Goal: Communication & Community: Answer question/provide support

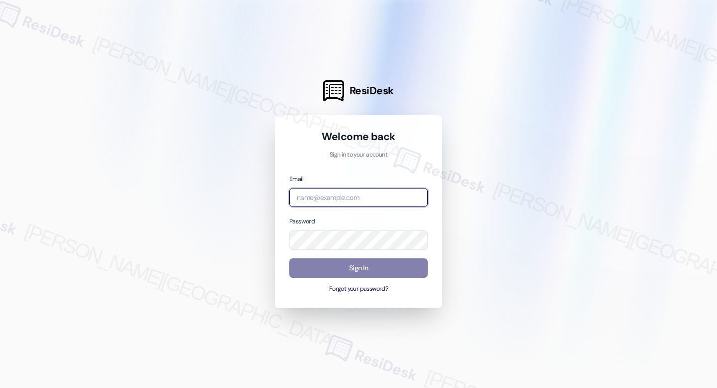
click at [407, 203] on input "email" at bounding box center [358, 197] width 139 height 19
type input "automated-surveys-grant_main-raven.forrosuelo@grant_[DOMAIN_NAME]"
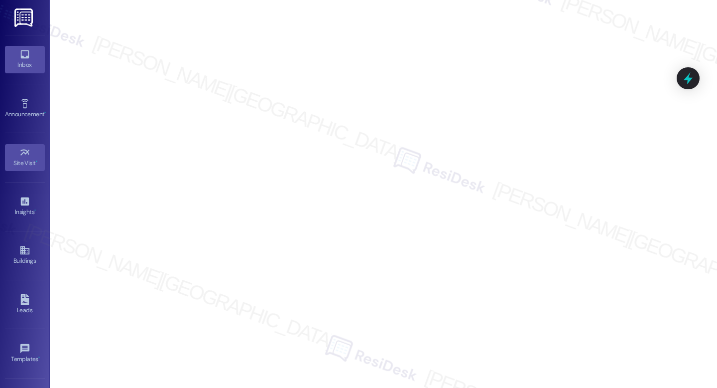
click at [29, 62] on div "Inbox" at bounding box center [25, 65] width 50 height 10
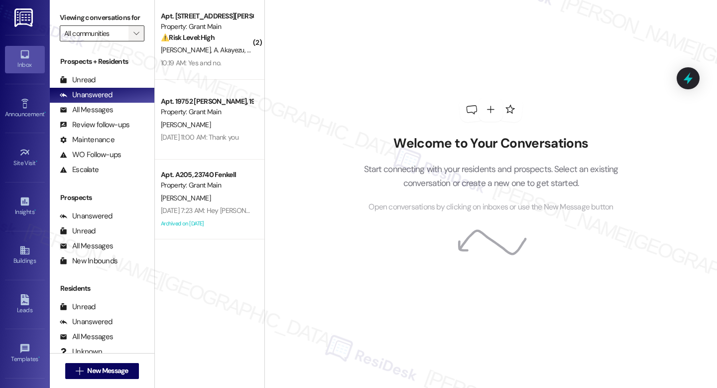
click at [132, 36] on span "" at bounding box center [136, 33] width 9 height 16
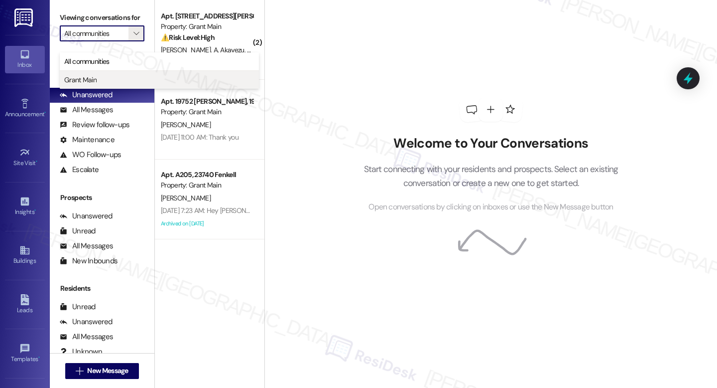
click at [117, 80] on span "Grant Main" at bounding box center [159, 80] width 190 height 10
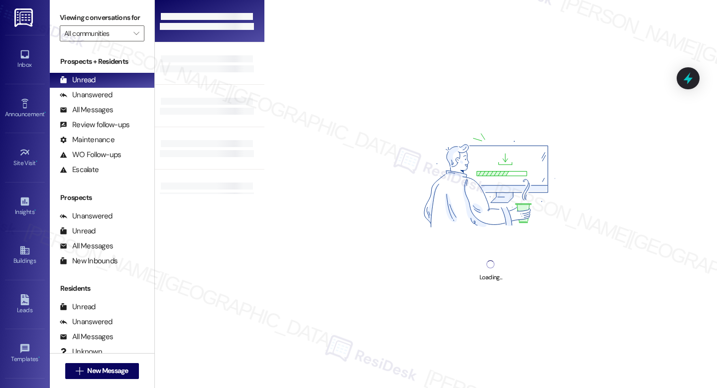
type input "Grant Main"
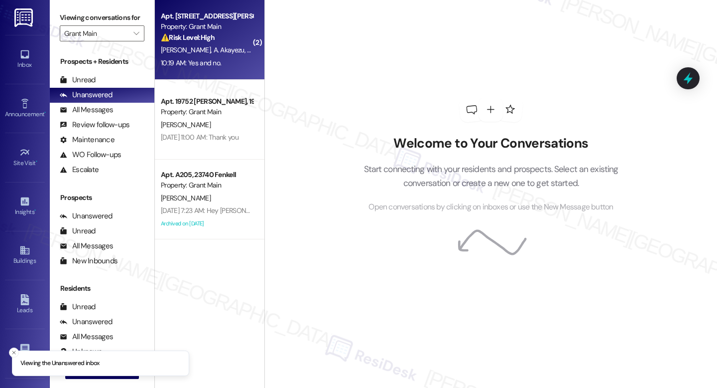
click at [247, 48] on span "A. Ishimwe" at bounding box center [262, 49] width 30 height 9
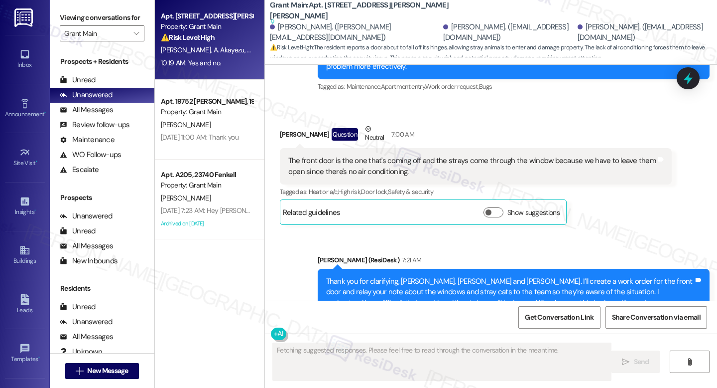
scroll to position [4336, 0]
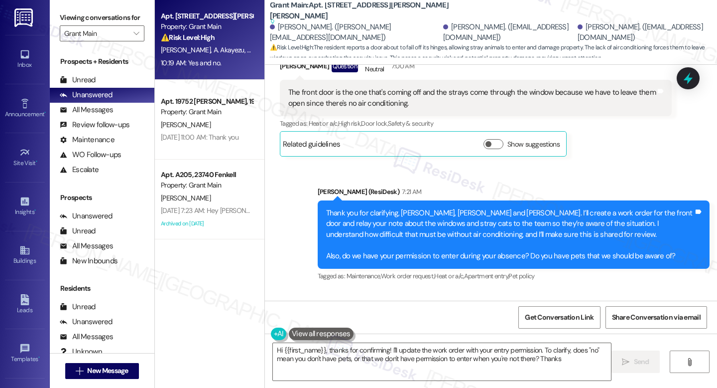
type textarea "Hi {{first_name}}, thanks for confirming! I'll update the work order with your …"
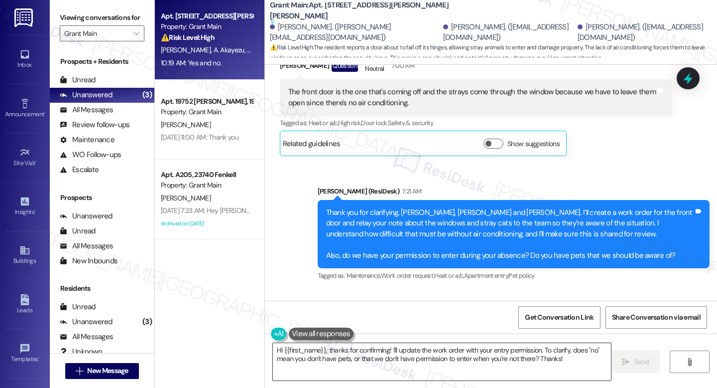
click at [574, 363] on textarea "Hi {{first_name}}, thanks for confirming! I'll update the work order with your …" at bounding box center [442, 361] width 338 height 37
click at [648, 363] on span "Send" at bounding box center [641, 361] width 15 height 10
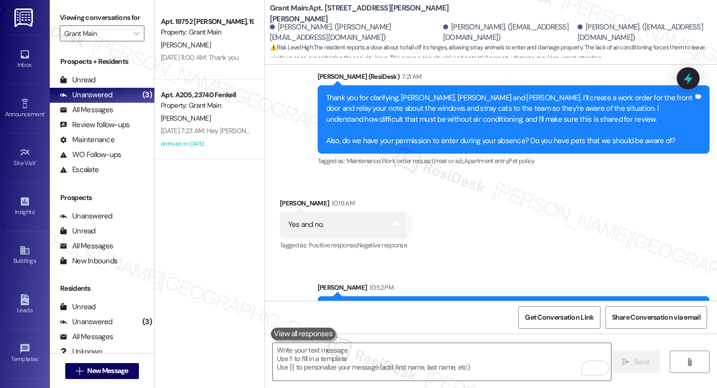
scroll to position [4486, 0]
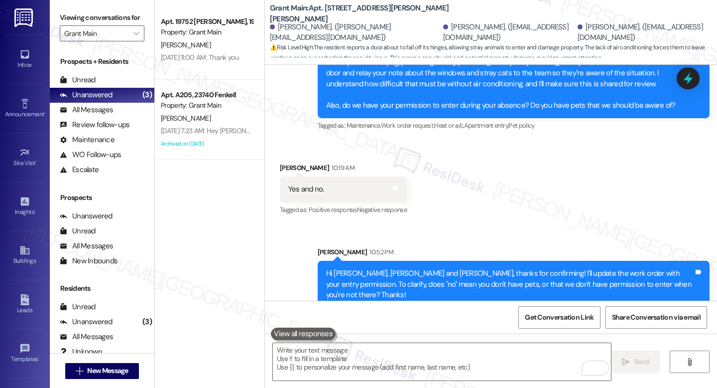
click at [375, 342] on div " Send " at bounding box center [491, 370] width 452 height 75
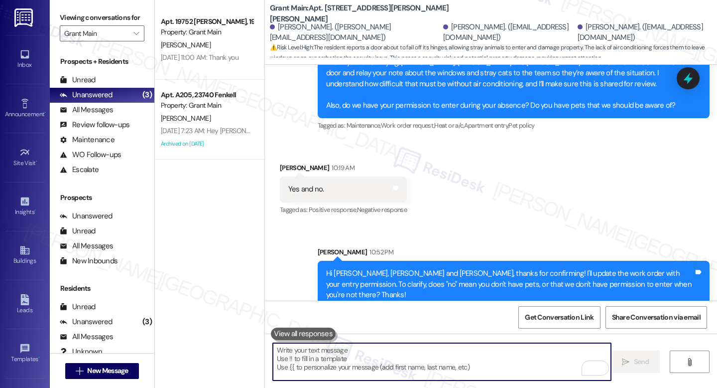
click at [381, 355] on textarea "To enrich screen reader interactions, please activate Accessibility in Grammarl…" at bounding box center [442, 361] width 338 height 37
click at [319, 344] on textarea "To enrich screen reader interactions, please activate Accessibility in Grammarl…" at bounding box center [442, 361] width 338 height 37
click at [317, 338] on button at bounding box center [303, 333] width 65 height 12
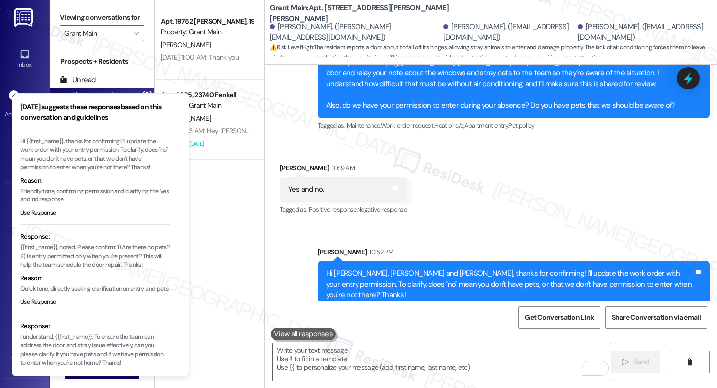
scroll to position [22, 0]
click at [369, 268] on div "Hi [PERSON_NAME], [PERSON_NAME] and [PERSON_NAME], thanks for confirming! I'll …" at bounding box center [510, 284] width 368 height 32
click at [16, 93] on icon "Close toast" at bounding box center [14, 95] width 6 height 6
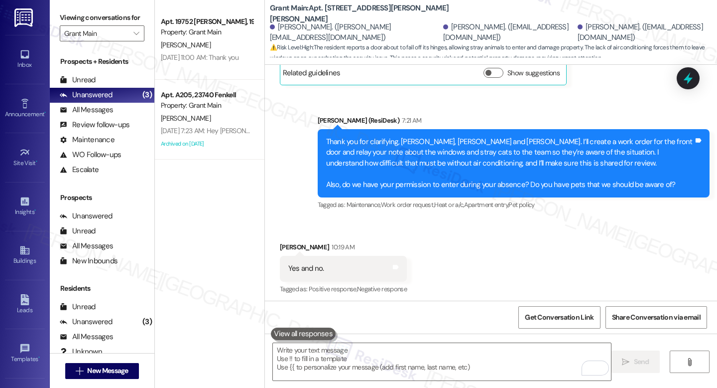
click at [381, 137] on div "Thank you for clarifying, [PERSON_NAME], [PERSON_NAME] and [PERSON_NAME]. I’ll …" at bounding box center [510, 163] width 368 height 53
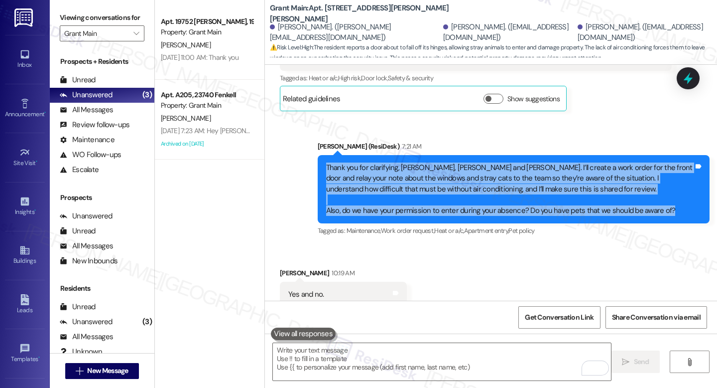
drag, startPoint x: 321, startPoint y: 92, endPoint x: 683, endPoint y: 138, distance: 364.5
click at [683, 162] on div "Thank you for clarifying, [PERSON_NAME], [PERSON_NAME] and [PERSON_NAME]. I’ll …" at bounding box center [510, 188] width 368 height 53
copy div "Thank you for clarifying, [PERSON_NAME], [PERSON_NAME] and [PERSON_NAME]. I’ll …"
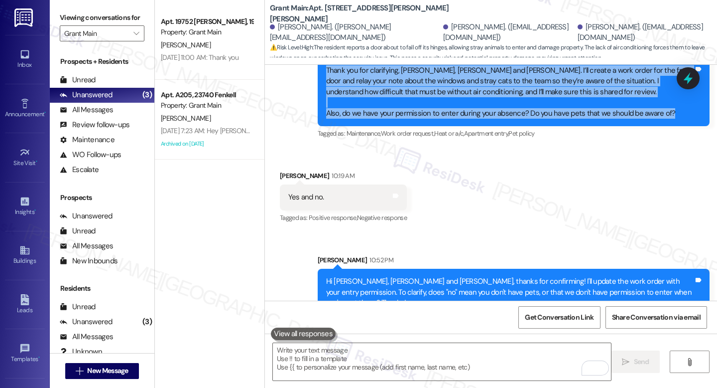
scroll to position [4486, 0]
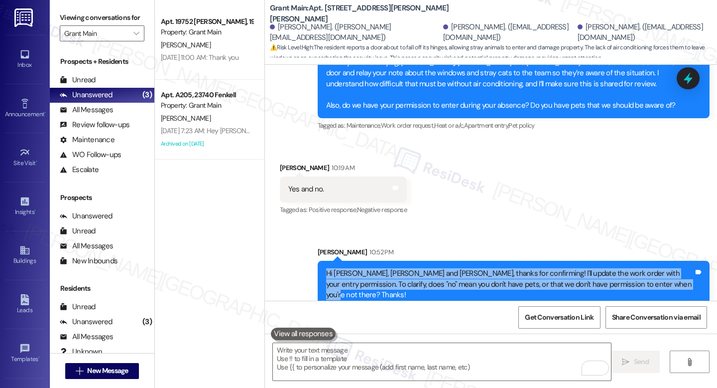
drag, startPoint x: 321, startPoint y: 199, endPoint x: 647, endPoint y: 209, distance: 326.0
click at [647, 268] on div "Hi [PERSON_NAME], [PERSON_NAME] and [PERSON_NAME], thanks for confirming! I'll …" at bounding box center [510, 284] width 368 height 32
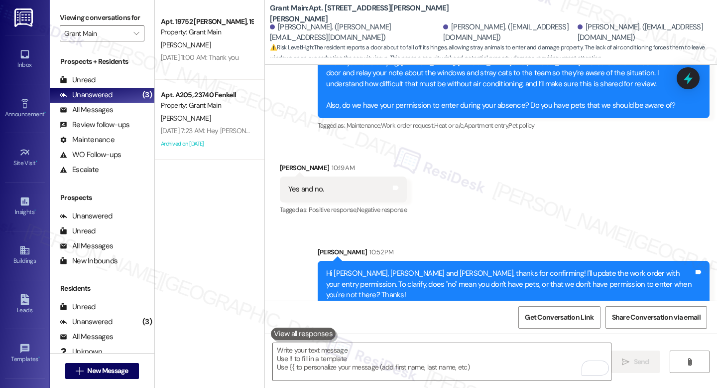
click at [288, 184] on div "Yes and no." at bounding box center [306, 189] width 36 height 10
copy div "Yes and no. Tags and notes"
click at [379, 268] on div "Hi [PERSON_NAME], [PERSON_NAME] and [PERSON_NAME], thanks for confirming! I'll …" at bounding box center [510, 284] width 368 height 32
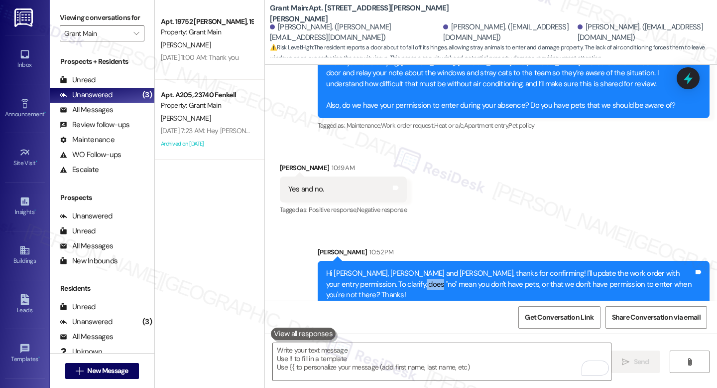
click at [379, 268] on div "Hi [PERSON_NAME], [PERSON_NAME] and [PERSON_NAME], thanks for confirming! I'll …" at bounding box center [510, 284] width 368 height 32
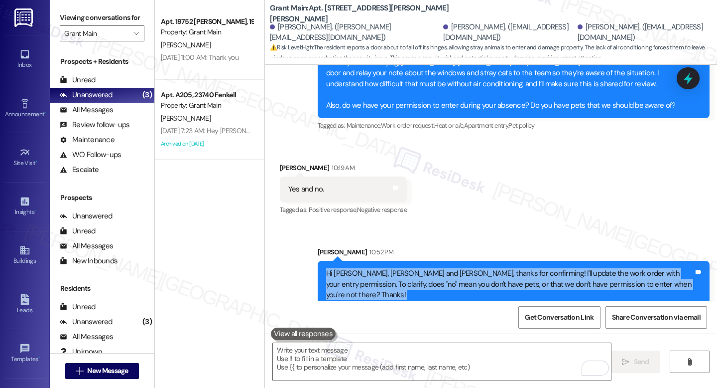
click at [379, 268] on div "Hi [PERSON_NAME], [PERSON_NAME] and [PERSON_NAME], thanks for confirming! I'll …" at bounding box center [510, 284] width 368 height 32
copy div "Hi [PERSON_NAME], [PERSON_NAME] and [PERSON_NAME], thanks for confirming! I'll …"
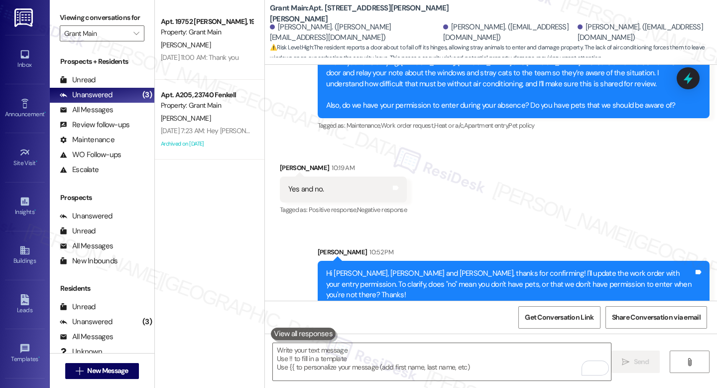
click at [339, 351] on div "Answered in order the questions were asked in. yes we do not need to be there, …" at bounding box center [457, 363] width 355 height 25
copy div "Answered in order the questions were asked in. yes we do not need to be there, …"
click at [362, 365] on textarea "To enrich screen reader interactions, please activate Accessibility in Grammarl…" at bounding box center [442, 361] width 338 height 37
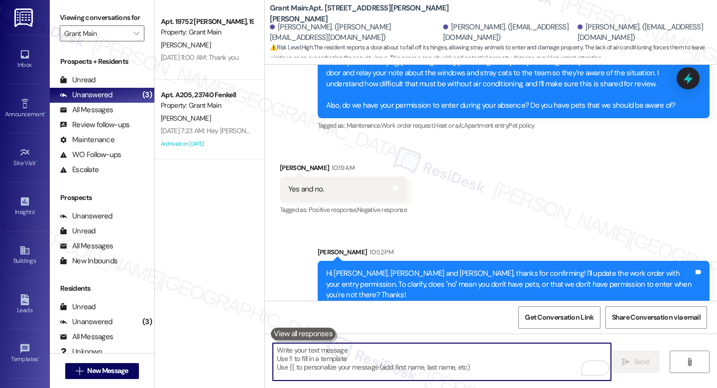
click at [362, 365] on textarea "To enrich screen reader interactions, please activate Accessibility in Grammarl…" at bounding box center [442, 361] width 338 height 37
paste textarea "Perfect, thank you for clarifying, [PERSON_NAME], [PERSON_NAME], and [PERSON_NA…"
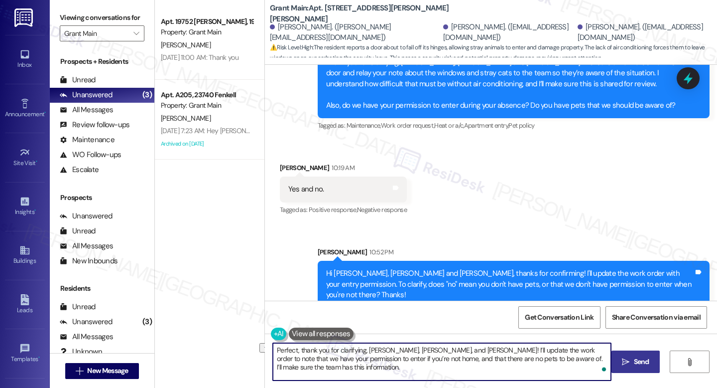
drag, startPoint x: 422, startPoint y: 348, endPoint x: 362, endPoint y: 349, distance: 59.8
click at [362, 349] on textarea "Perfect, thank you for clarifying, [PERSON_NAME], [PERSON_NAME], and [PERSON_NA…" at bounding box center [442, 361] width 338 height 37
click at [406, 360] on textarea "Perfect, thank you for clarifying, [PERSON_NAME]! I’ll update the work order to…" at bounding box center [442, 361] width 338 height 37
type textarea "Perfect, thank you for clarifying, [PERSON_NAME]! I’ll update the work order to…"
click at [653, 357] on button " Send" at bounding box center [636, 361] width 48 height 22
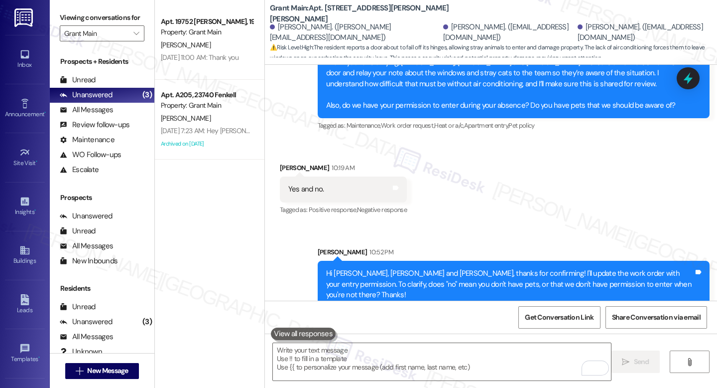
scroll to position [4486, 0]
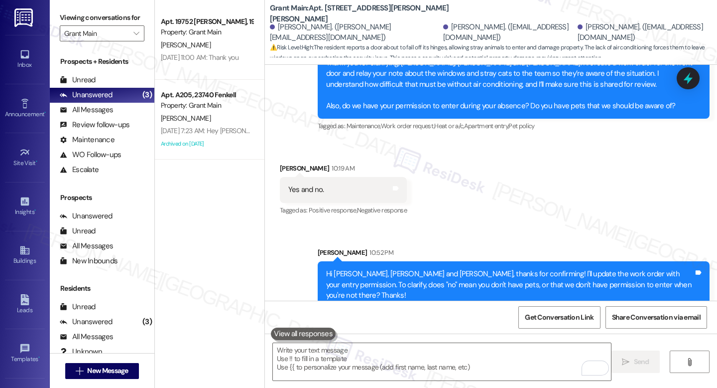
click at [468, 141] on div "Received via SMS [PERSON_NAME] 10:19 AM Yes and no. Tags and notes Tagged as: P…" at bounding box center [491, 183] width 452 height 84
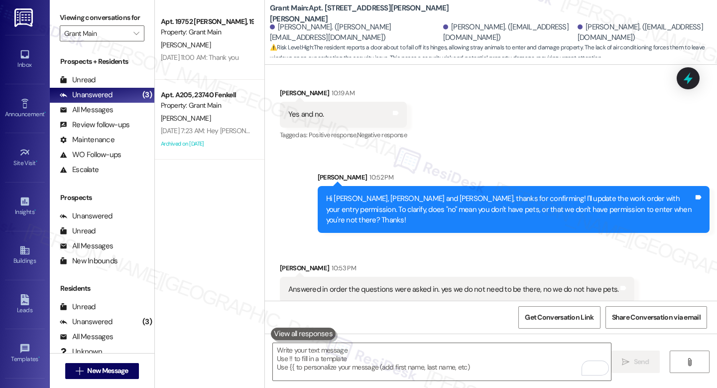
scroll to position [4566, 0]
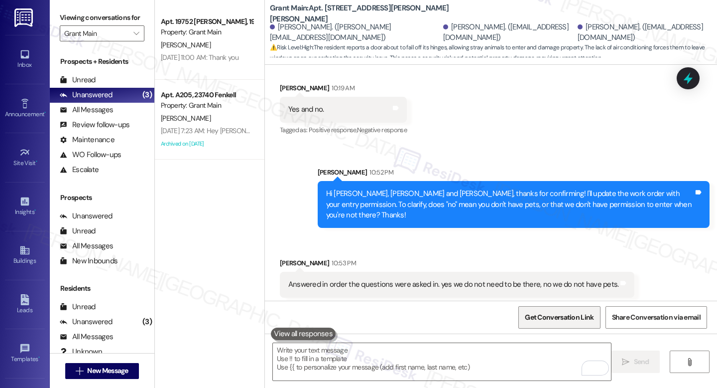
click at [564, 322] on span "Get Conversation Link" at bounding box center [559, 317] width 69 height 10
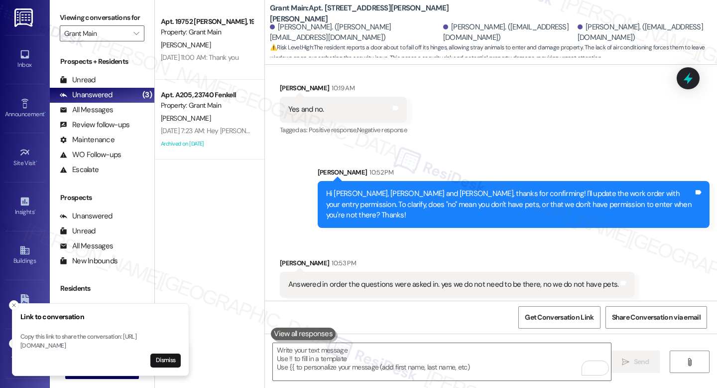
click at [328, 17] on b "Grant Main: Apt. [STREET_ADDRESS][PERSON_NAME][PERSON_NAME]" at bounding box center [369, 13] width 199 height 21
copy div "Grant Main: Apt. [STREET_ADDRESS][PERSON_NAME][PERSON_NAME]"
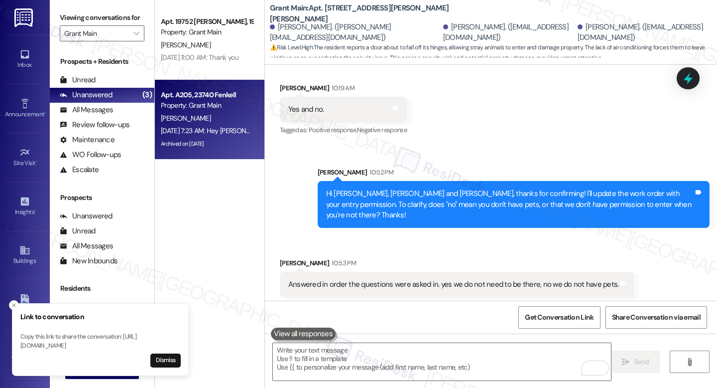
click at [240, 108] on div "Property: Grant Main" at bounding box center [207, 105] width 92 height 10
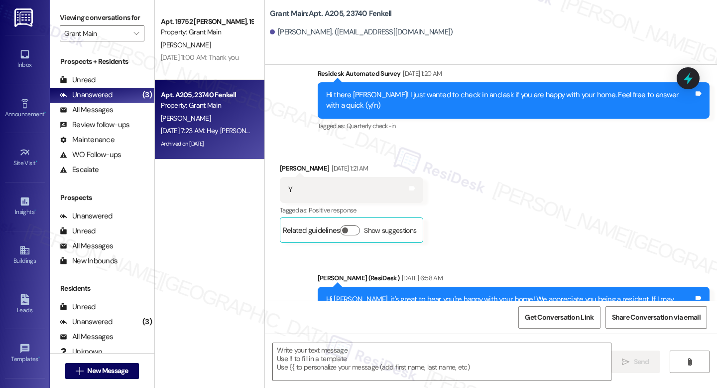
type textarea "Fetching suggested responses. Please feel free to read through the conversation…"
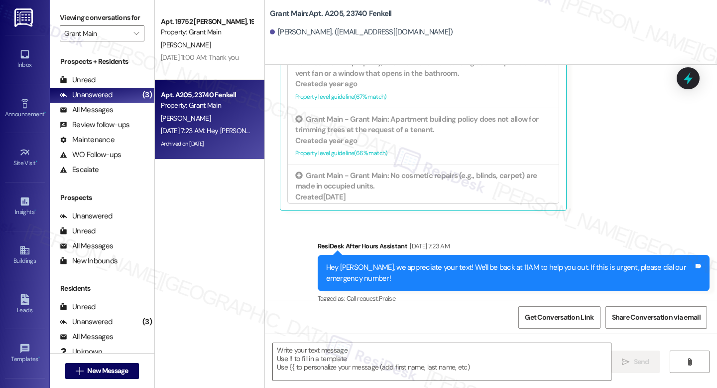
scroll to position [4990, 0]
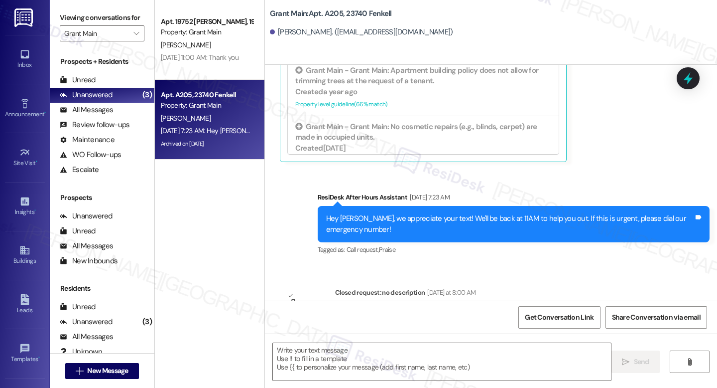
click at [560, 204] on div "Lease started [DATE] 8:00 AM Announcement, sent via SMS [PERSON_NAME] (ResiDesk…" at bounding box center [491, 183] width 452 height 236
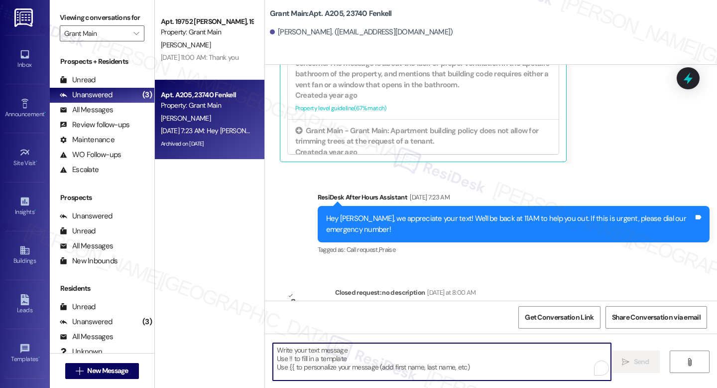
click at [315, 367] on textarea "To enrich screen reader interactions, please activate Accessibility in Grammarl…" at bounding box center [442, 361] width 338 height 37
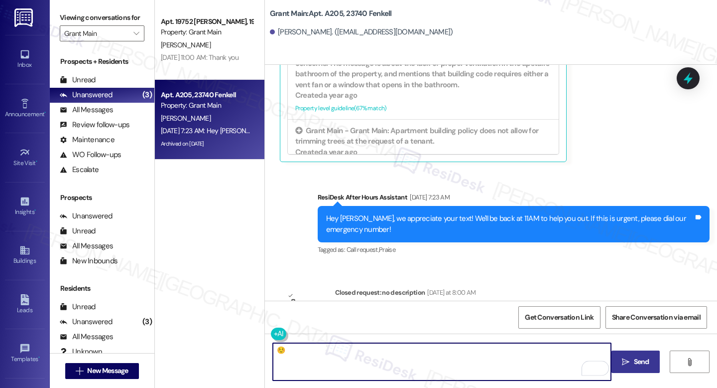
type textarea "☺️"
click at [632, 362] on span "Send" at bounding box center [641, 361] width 19 height 10
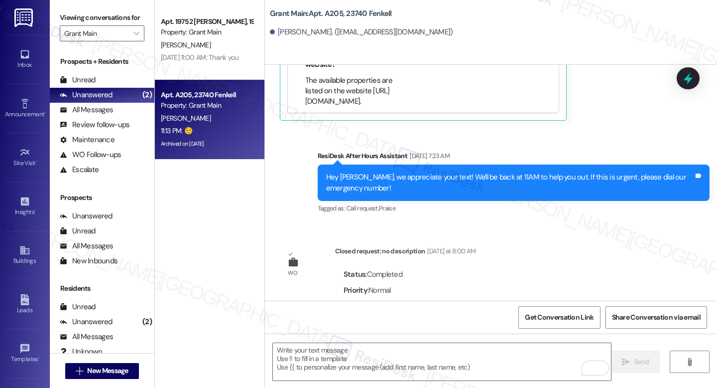
scroll to position [5059, 0]
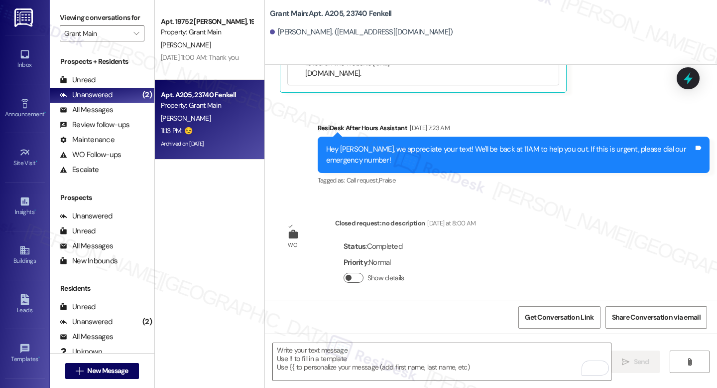
click at [354, 273] on button "Show details" at bounding box center [354, 278] width 20 height 10
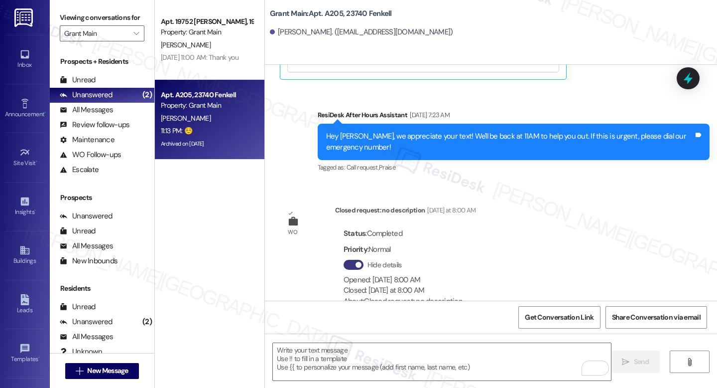
scroll to position [5072, 0]
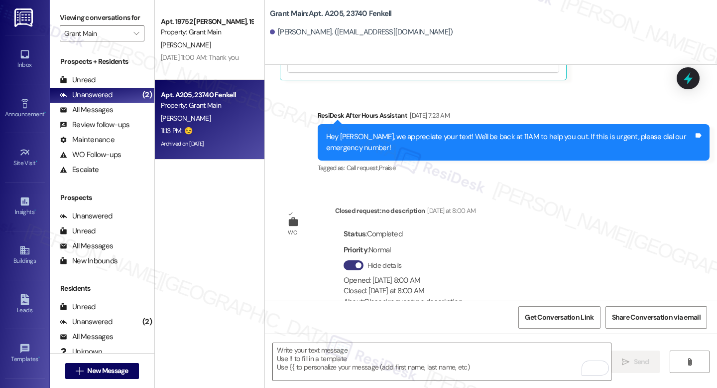
click at [367, 226] on div "Status : Completed" at bounding box center [403, 233] width 119 height 15
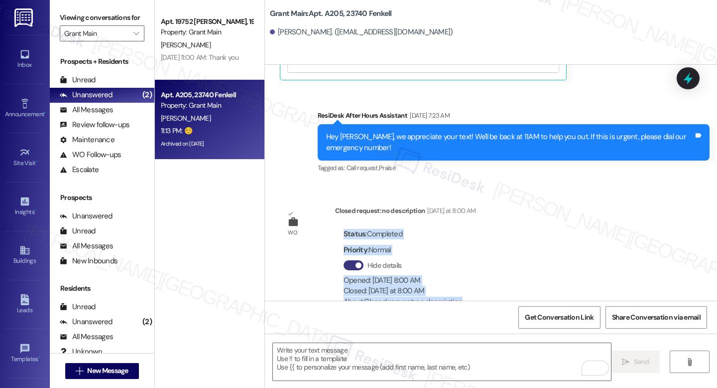
drag, startPoint x: 338, startPoint y: 156, endPoint x: 444, endPoint y: 236, distance: 133.4
click at [444, 236] on div "Status : Completed Priority : Normal Hide details Opened: [DATE] 8:00 AM Closed…" at bounding box center [405, 268] width 141 height 98
copy div "Status : Completed Priority : Normal Hide details Opened: [DATE] 8:00 AM Closed…"
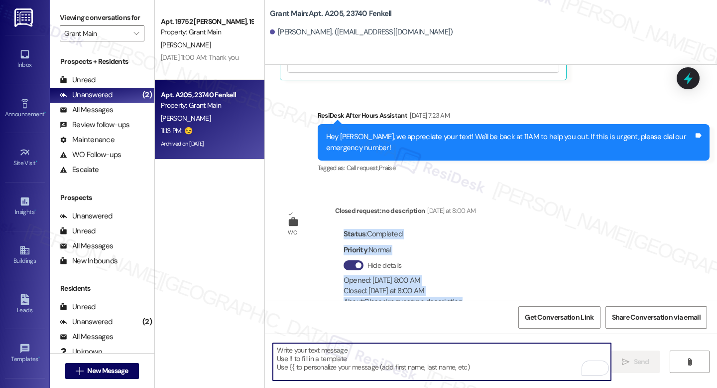
click at [351, 356] on textarea "To enrich screen reader interactions, please activate Accessibility in Grammarl…" at bounding box center [442, 361] width 338 height 37
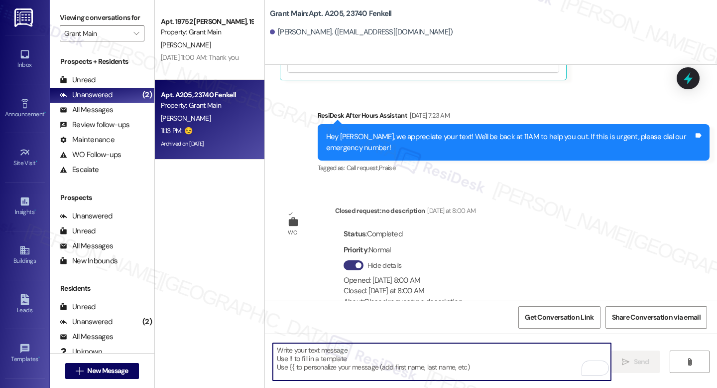
paste textarea "Hi {{first_name}}, I see the work order was marked completed. Could you confirm…"
type textarea "Hi {{first_name}}, I see the work order was marked completed. Could you confirm…"
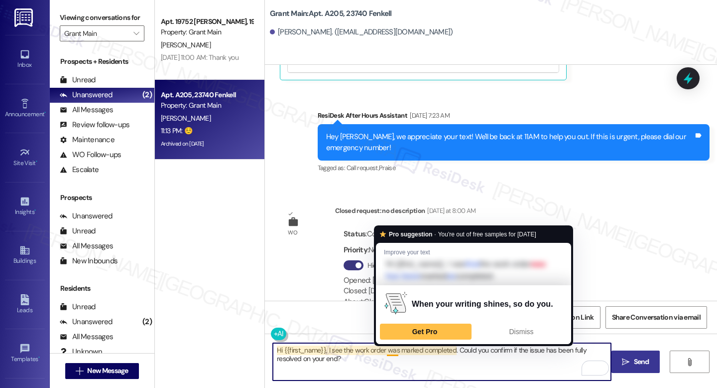
click at [418, 354] on textarea "Hi {{first_name}}, I see the work order was marked completed. Could you confirm…" at bounding box center [442, 361] width 338 height 37
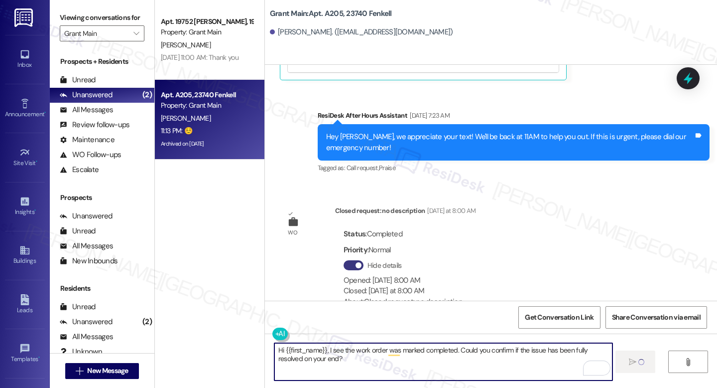
click at [410, 361] on textarea "Hi {{first_name}}, I see the work order was marked completed. Could you confirm…" at bounding box center [444, 361] width 338 height 37
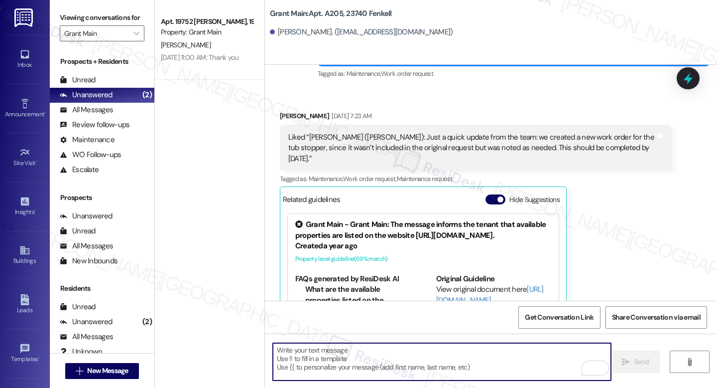
scroll to position [1, 0]
click at [491, 194] on button "Hide Suggestions" at bounding box center [496, 199] width 20 height 10
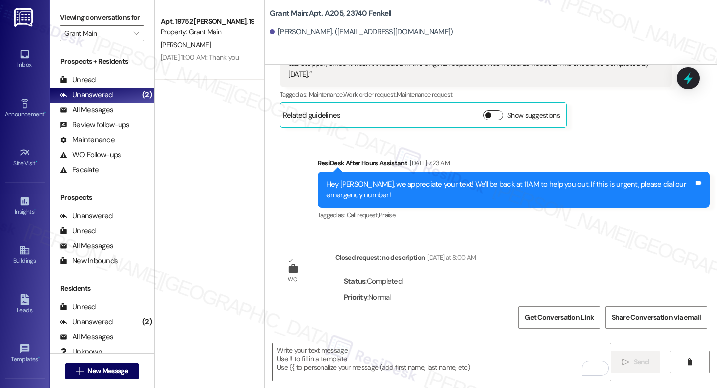
scroll to position [5016, 0]
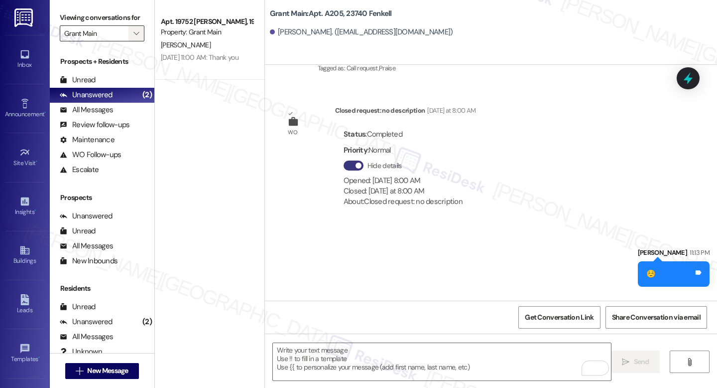
click at [132, 41] on span "" at bounding box center [136, 33] width 9 height 16
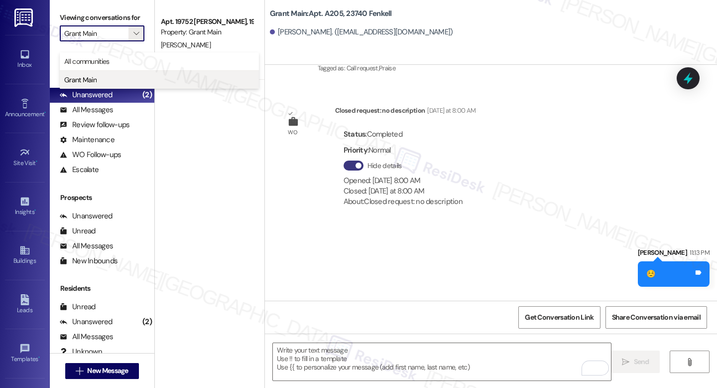
click at [132, 78] on span "Grant Main" at bounding box center [159, 80] width 190 height 10
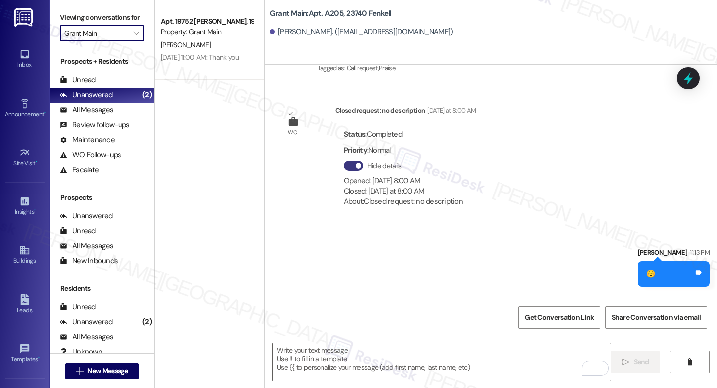
click at [219, 233] on div "Apt. 19752 [PERSON_NAME], 19752 [PERSON_NAME] Property: Grant Main [PERSON_NAME…" at bounding box center [210, 158] width 110 height 317
